Goal: Information Seeking & Learning: Learn about a topic

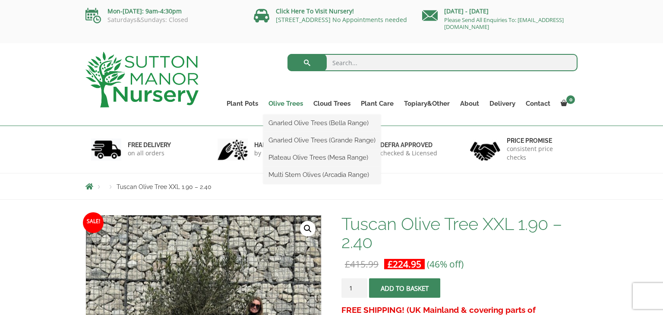
click at [295, 105] on link "Olive Trees" at bounding box center [285, 104] width 45 height 12
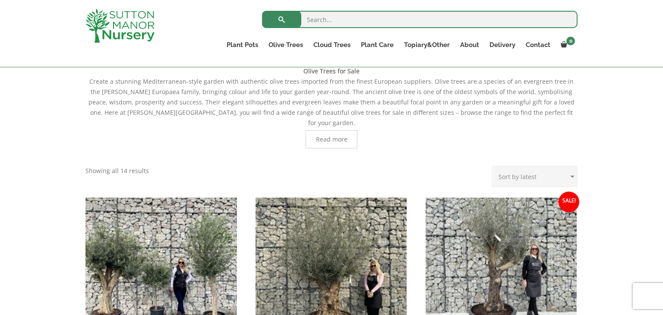
scroll to position [190, 0]
click at [374, 64] on link "Soil" at bounding box center [392, 64] width 73 height 13
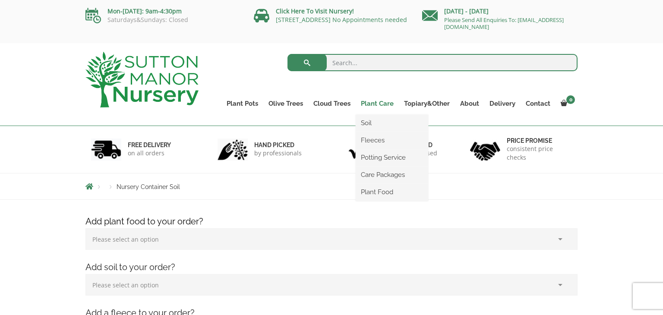
click at [387, 100] on link "Plant Care" at bounding box center [377, 104] width 43 height 12
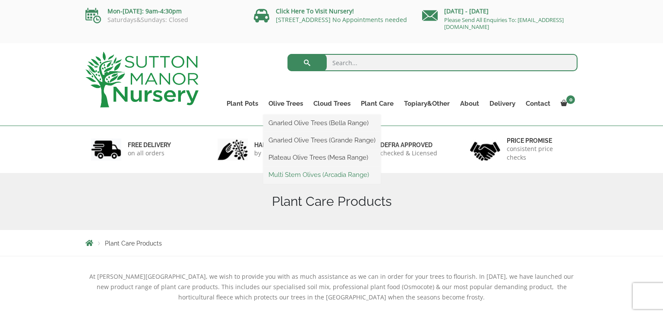
click at [302, 176] on link "Multi Stem Olives (Arcadia Range)" at bounding box center [321, 174] width 117 height 13
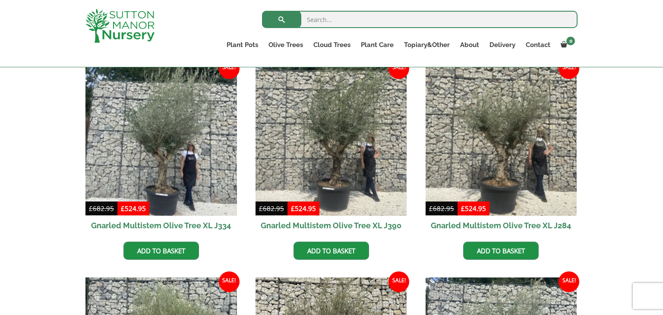
scroll to position [380, 0]
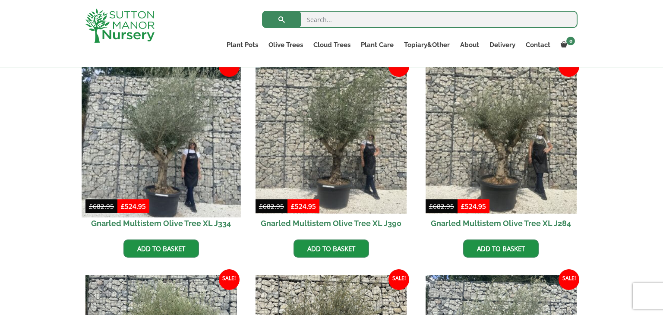
click at [151, 138] on img at bounding box center [161, 137] width 159 height 159
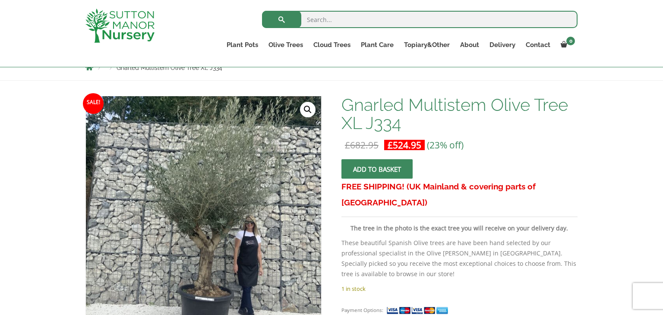
scroll to position [121, 0]
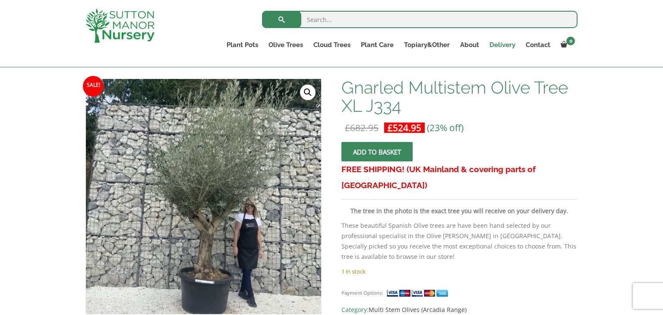
click at [506, 42] on link "Delivery" at bounding box center [503, 45] width 36 height 12
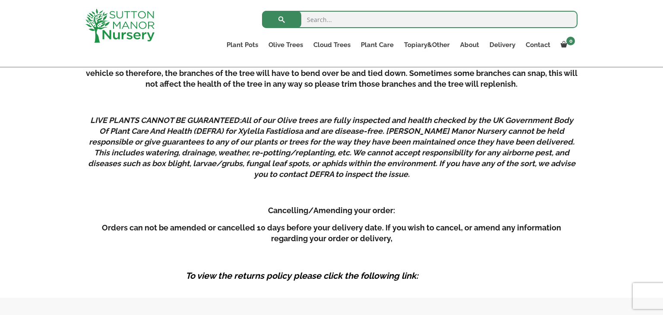
scroll to position [1209, 0]
